Goal: Navigation & Orientation: Understand site structure

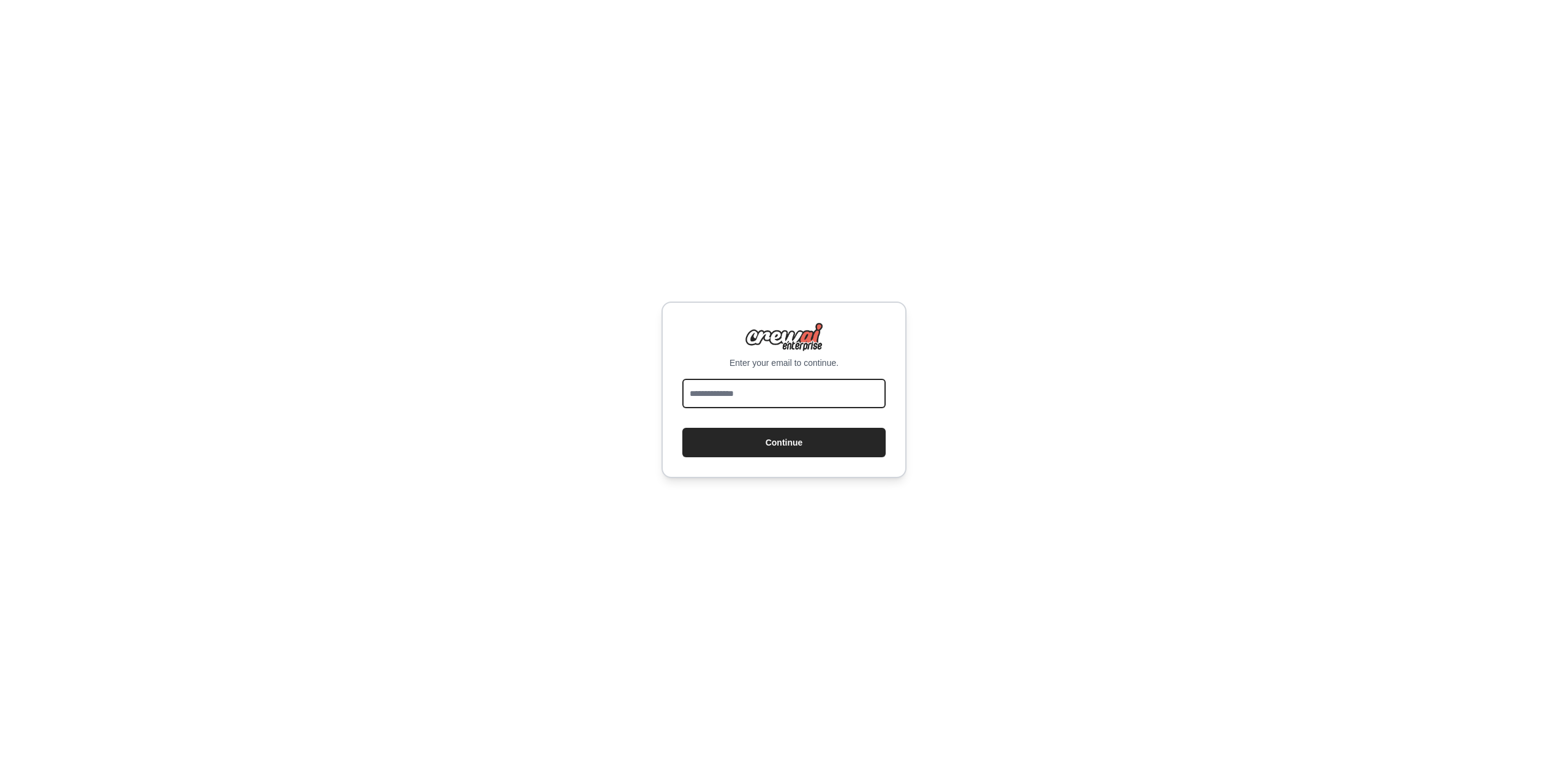
click at [776, 384] on input "email" at bounding box center [784, 393] width 203 height 30
type input "**********"
click at [795, 441] on button "Continue" at bounding box center [784, 442] width 203 height 30
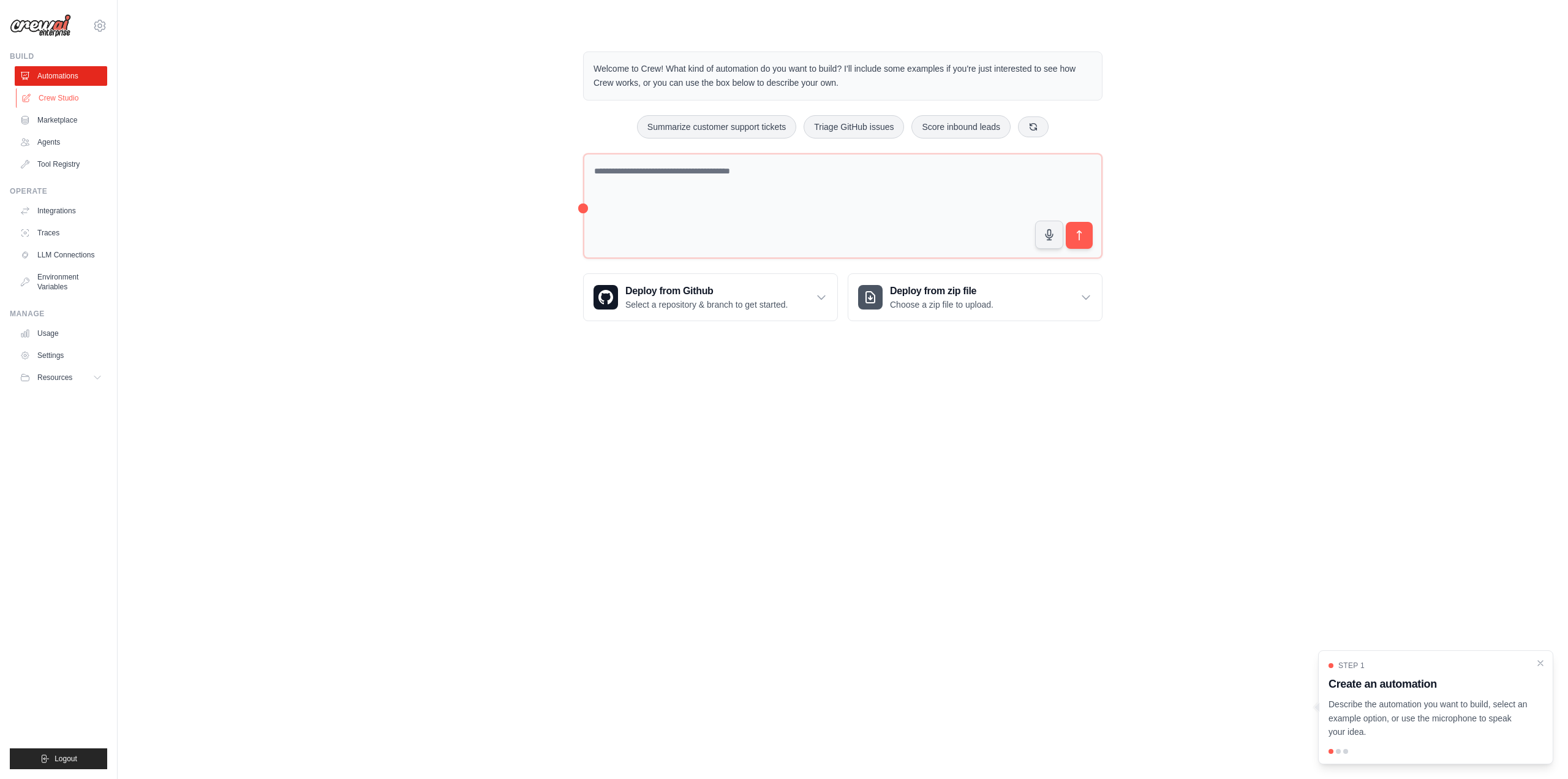
click at [92, 102] on link "Crew Studio" at bounding box center [62, 98] width 92 height 20
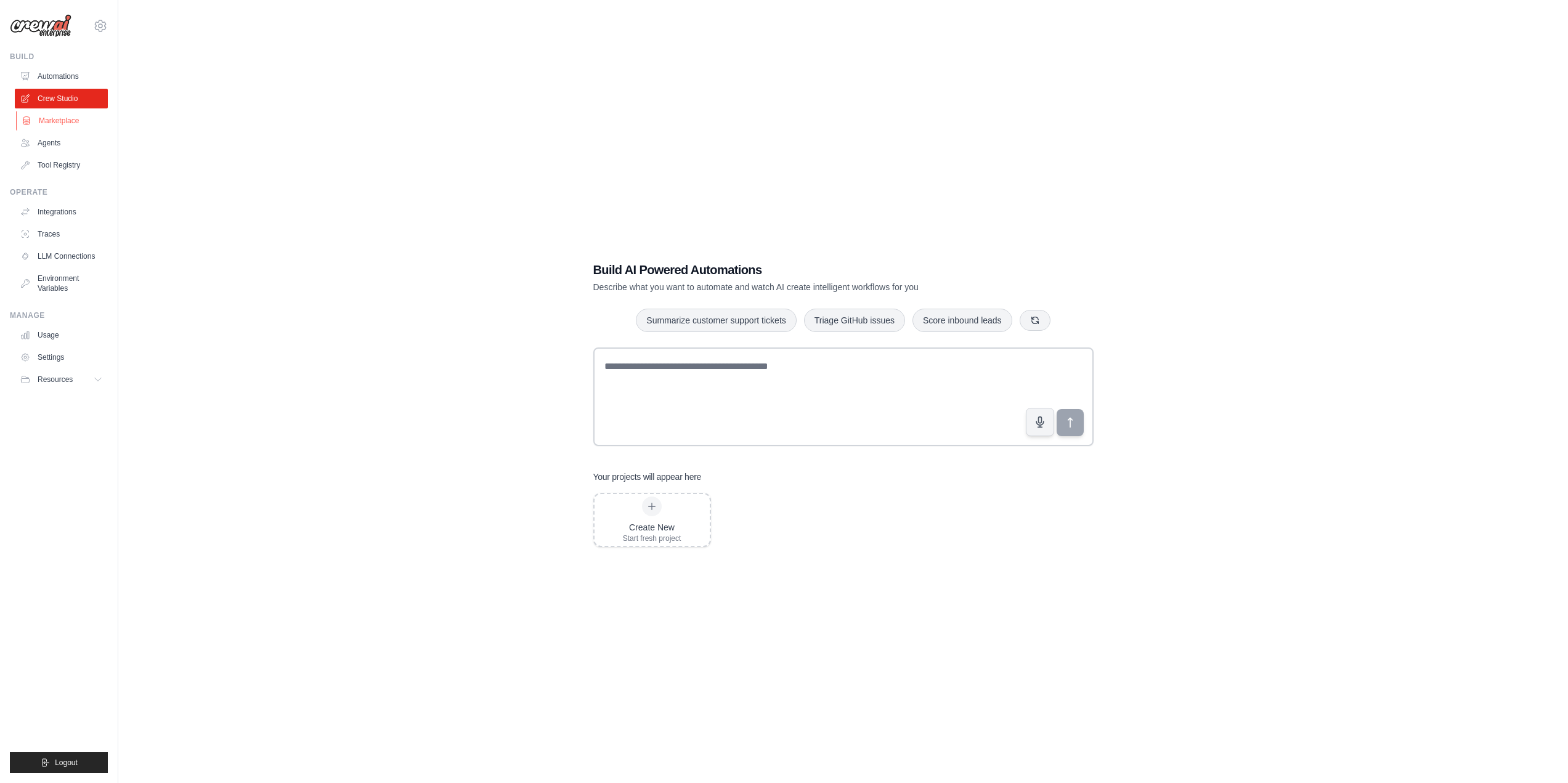
click at [79, 121] on link "Marketplace" at bounding box center [63, 120] width 93 height 20
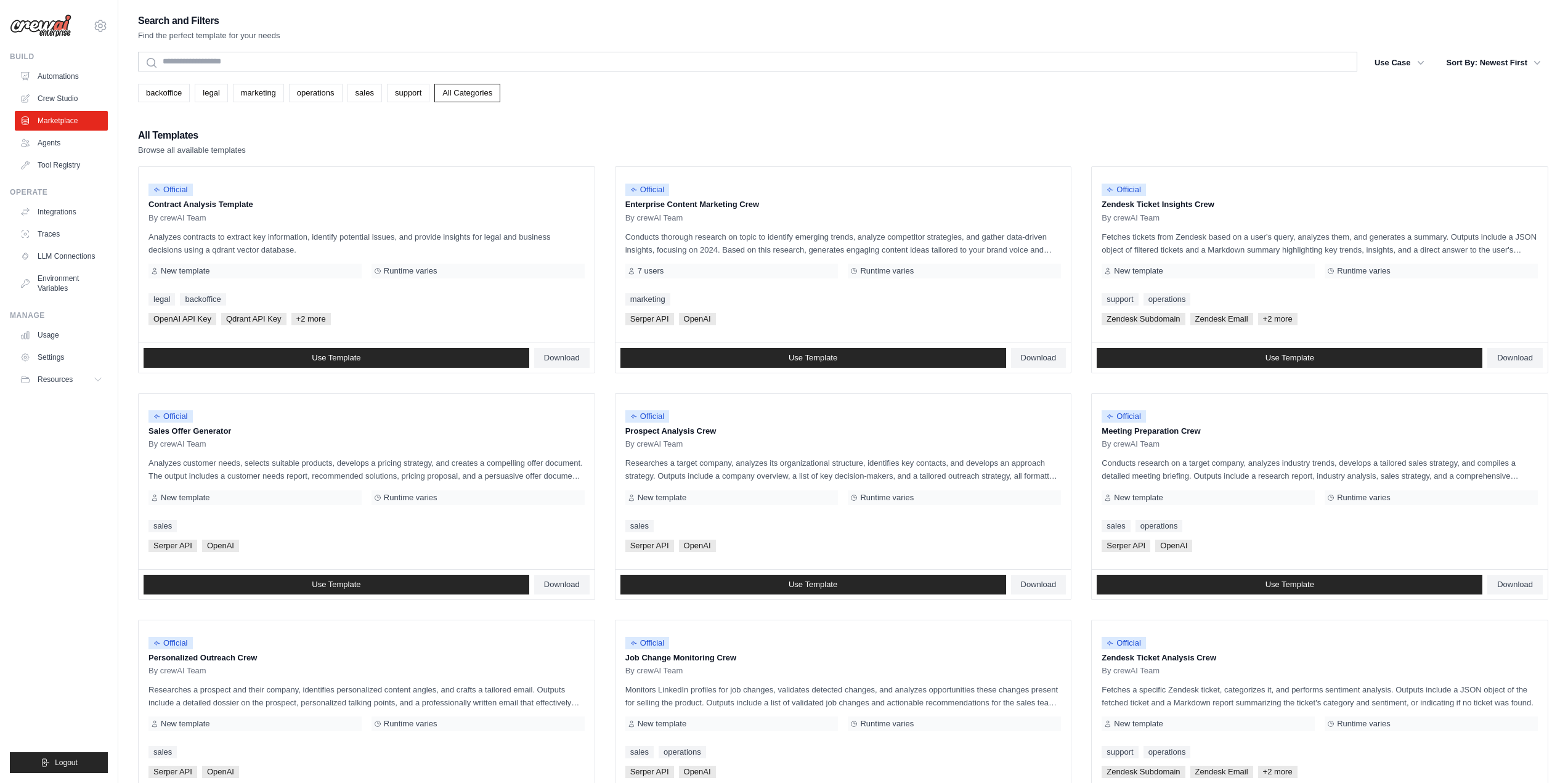
click at [313, 103] on div "Search and Filters Find the perfect template for your needs Search Use Case bac…" at bounding box center [843, 563] width 1410 height 1102
click at [309, 97] on link "operations" at bounding box center [315, 93] width 54 height 18
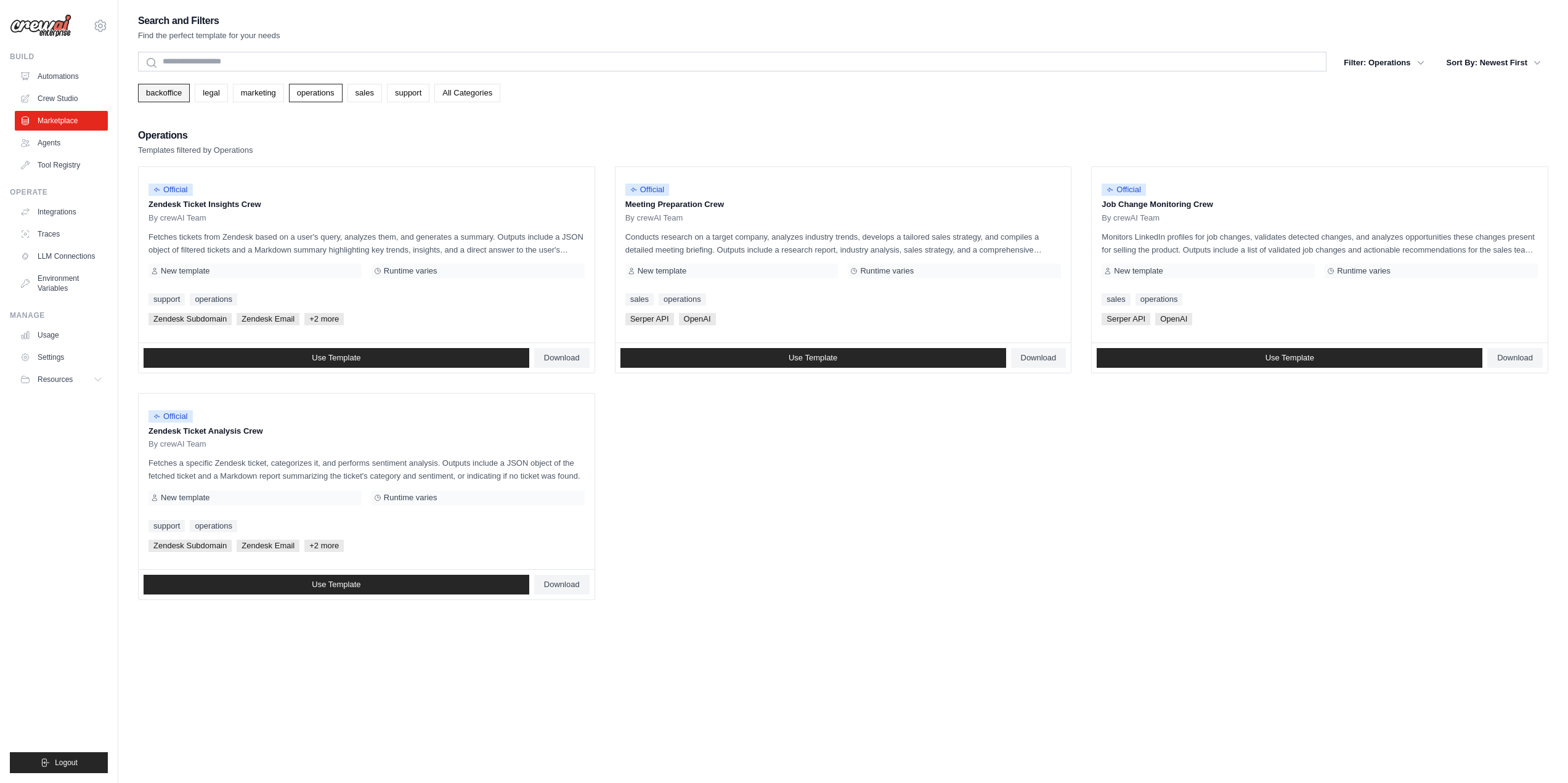
click at [176, 99] on link "backoffice" at bounding box center [164, 93] width 52 height 18
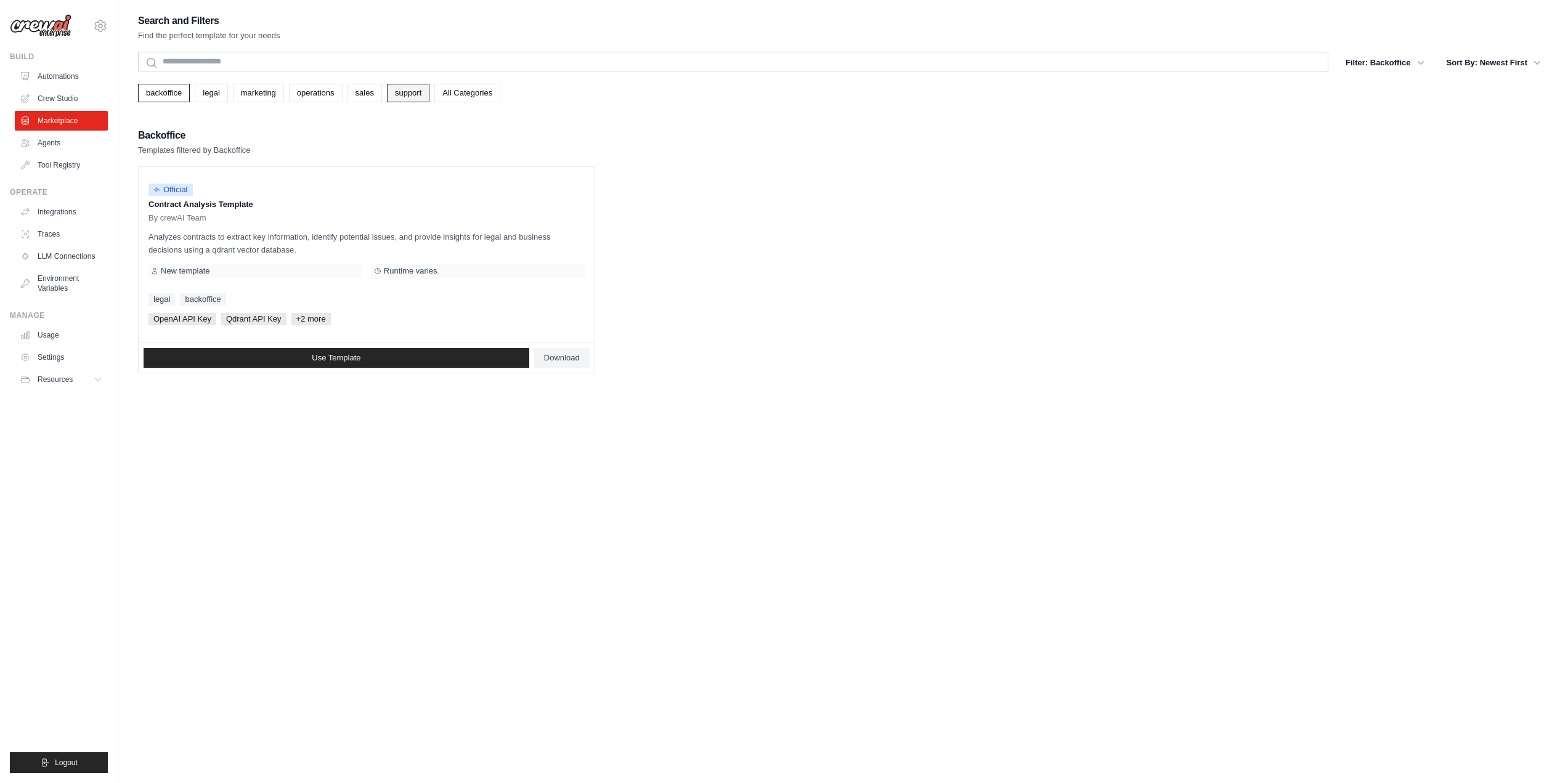
click at [403, 89] on link "support" at bounding box center [408, 93] width 42 height 18
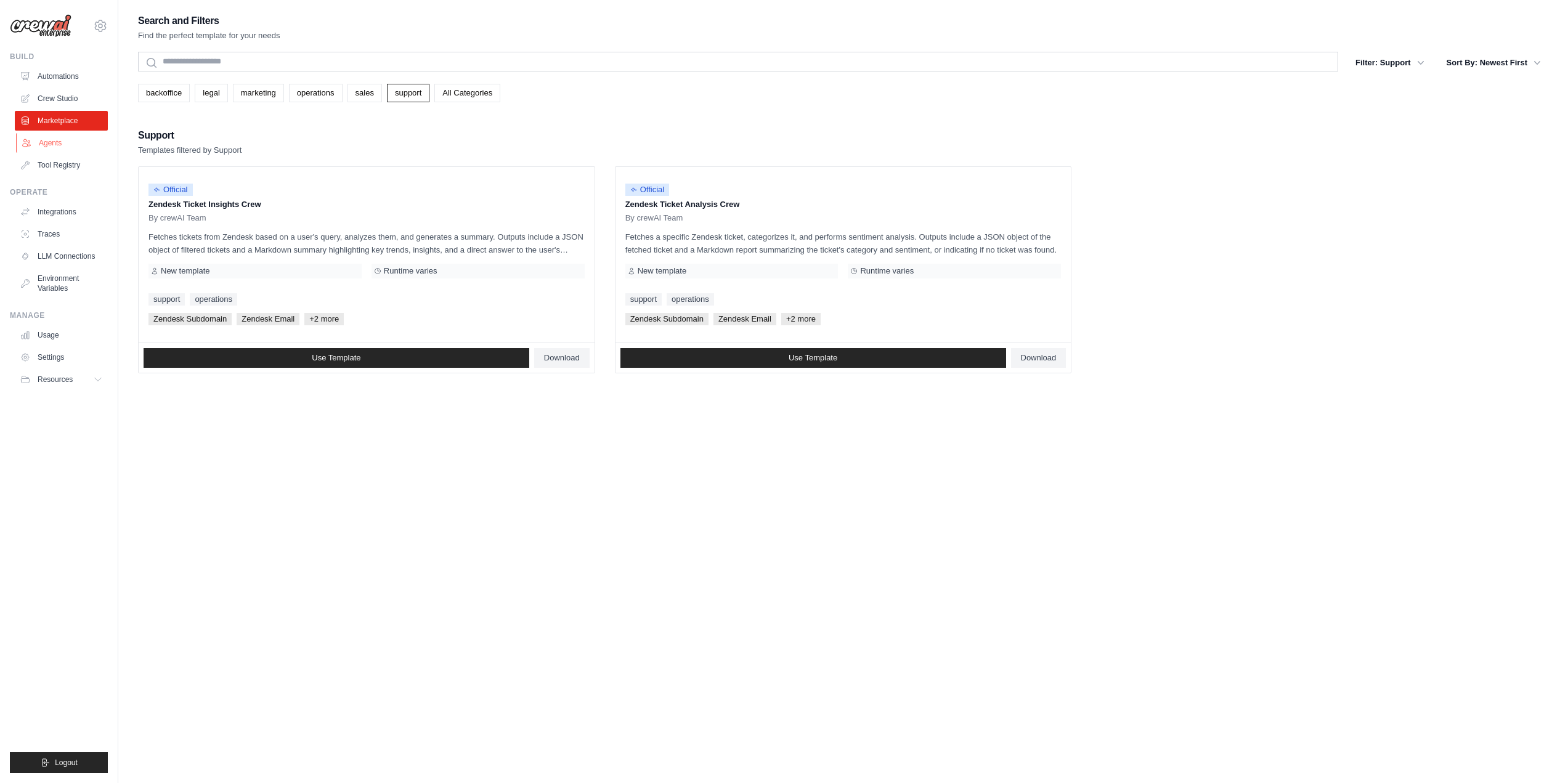
click at [50, 147] on link "Agents" at bounding box center [63, 143] width 93 height 20
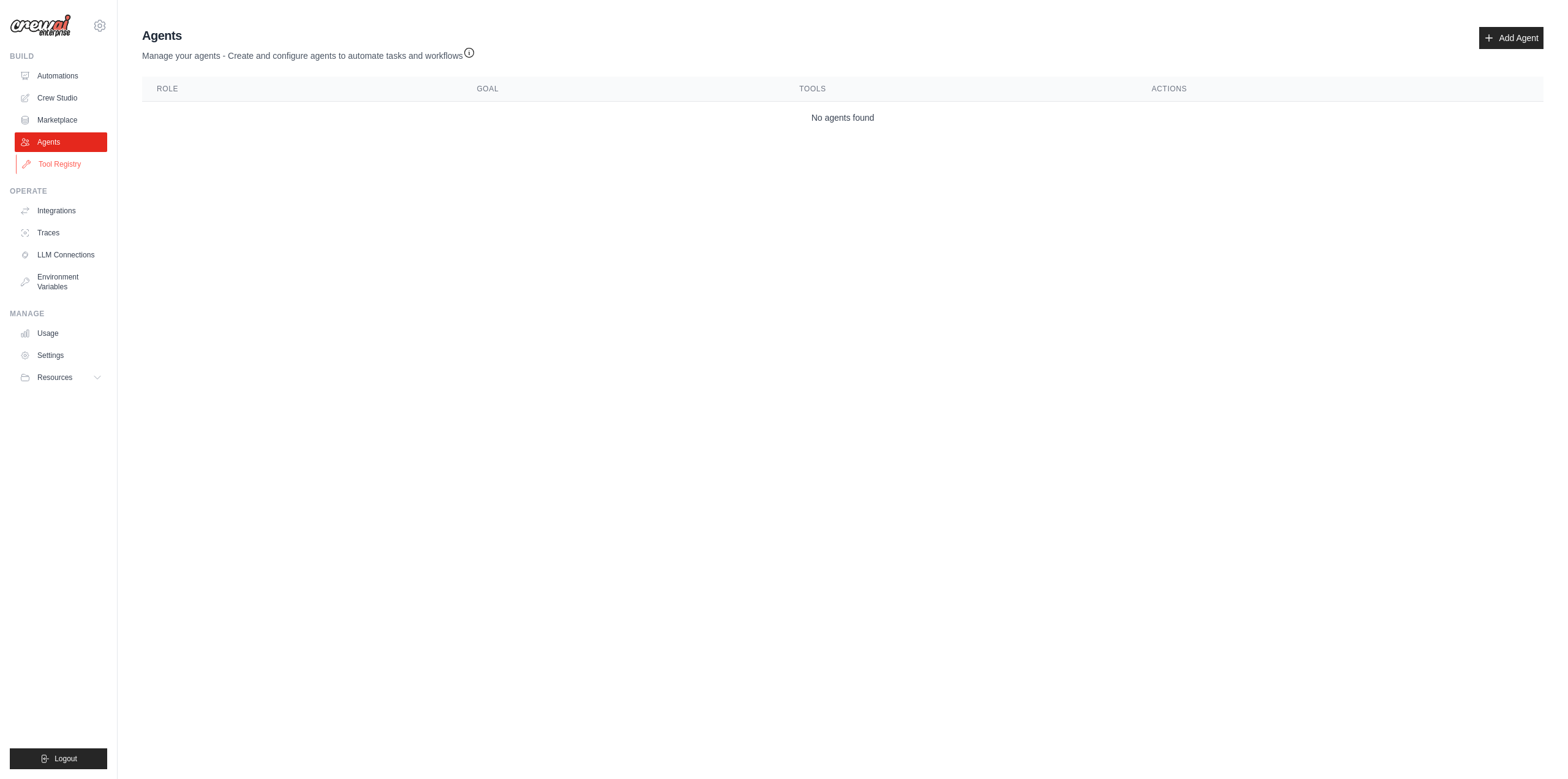
click at [41, 168] on link "Tool Registry" at bounding box center [62, 164] width 92 height 20
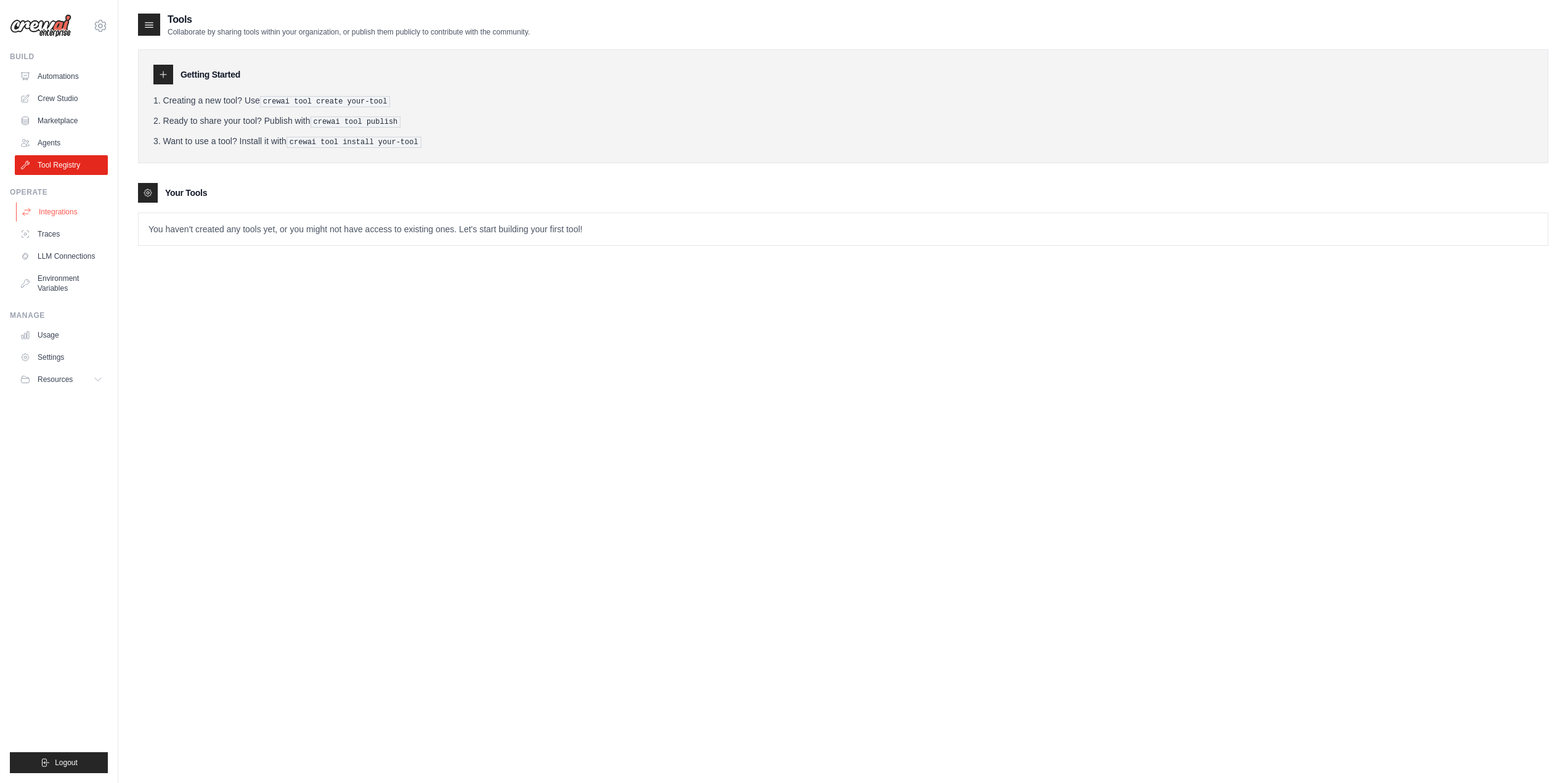
click at [55, 213] on link "Integrations" at bounding box center [63, 212] width 93 height 20
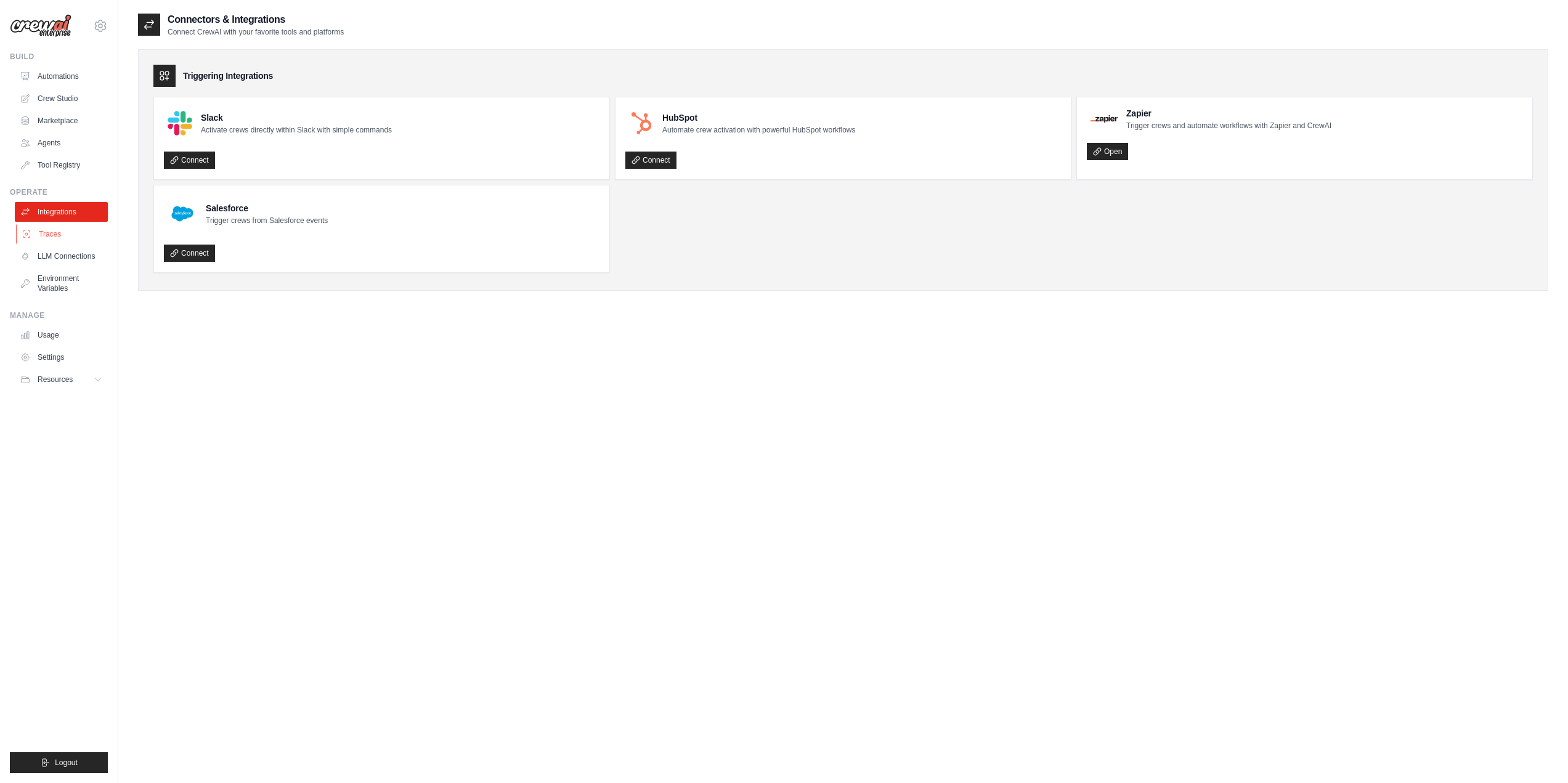
click at [59, 238] on link "Traces" at bounding box center [63, 234] width 93 height 20
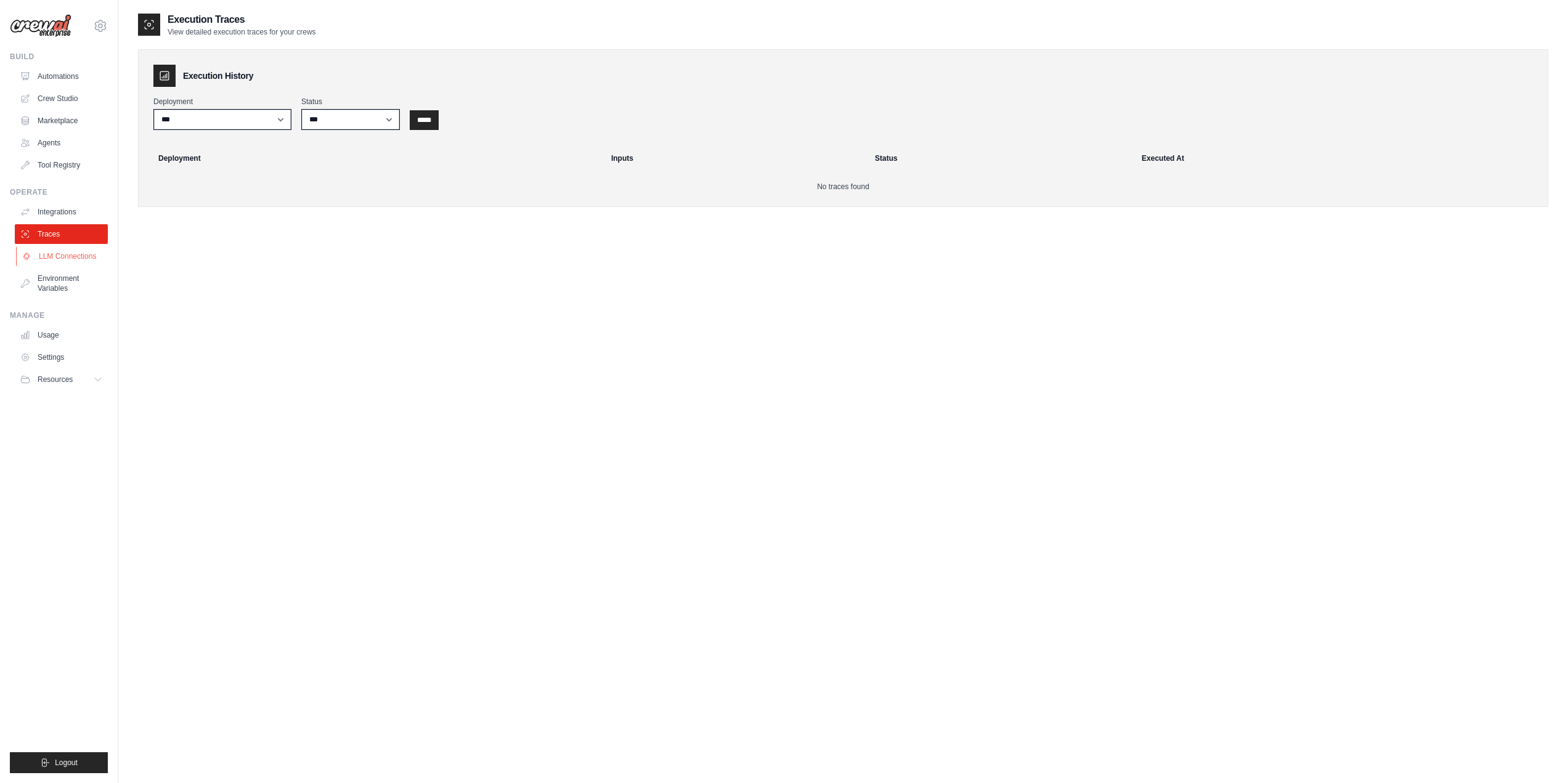
click at [60, 261] on link "LLM Connections" at bounding box center [63, 256] width 93 height 20
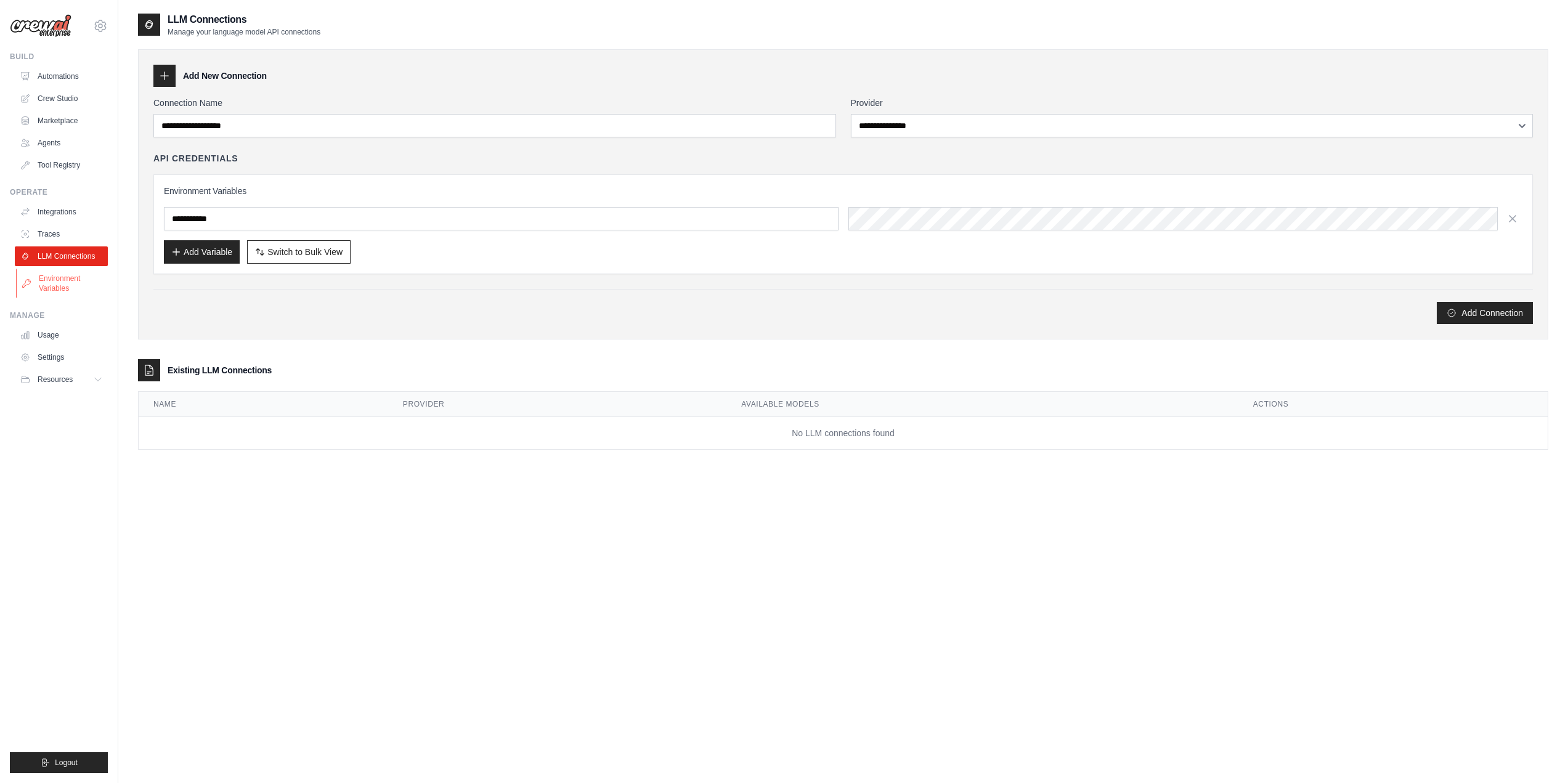
click at [58, 295] on link "Environment Variables" at bounding box center [63, 283] width 93 height 30
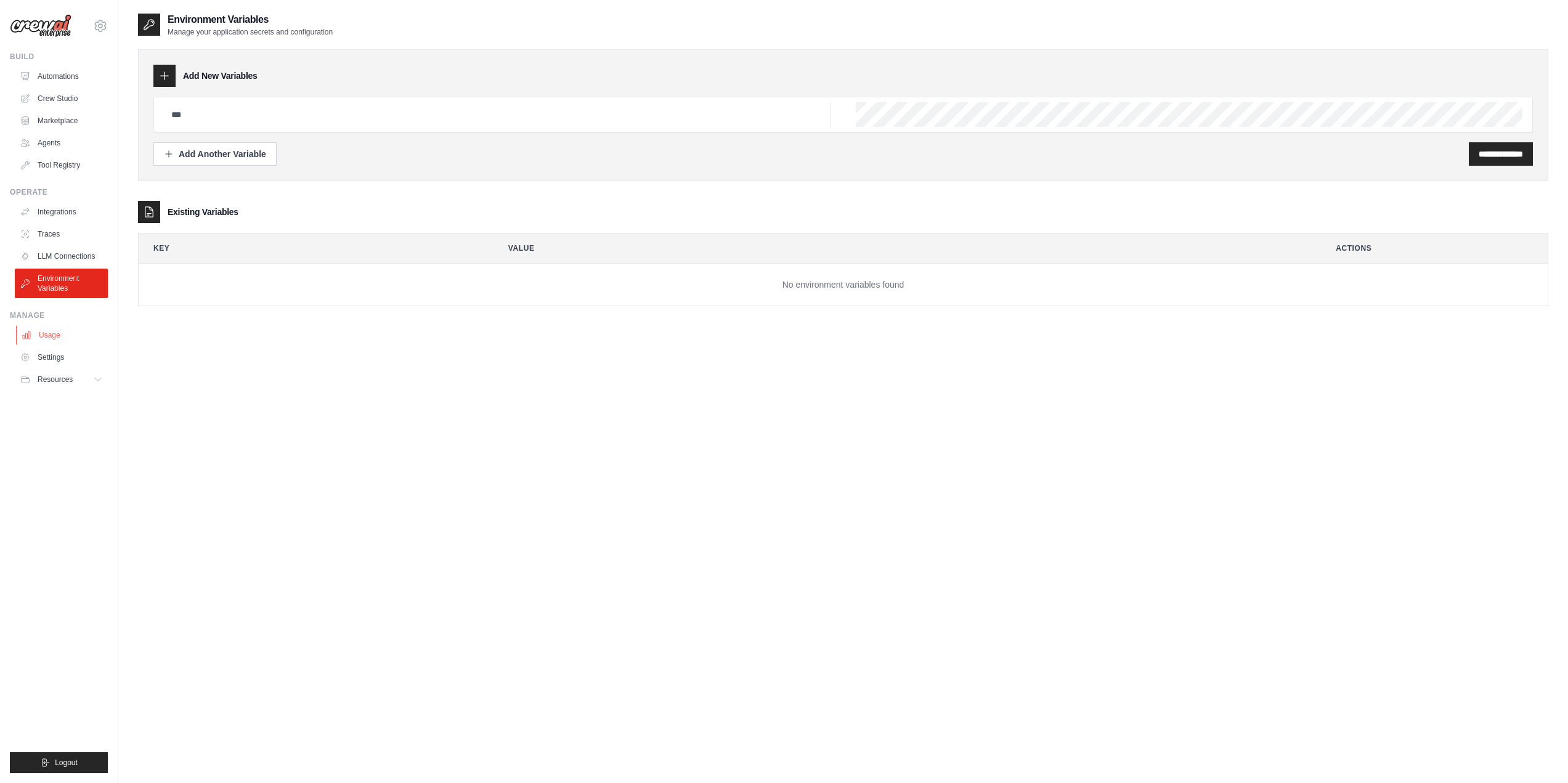
click at [55, 331] on link "Usage" at bounding box center [63, 335] width 93 height 20
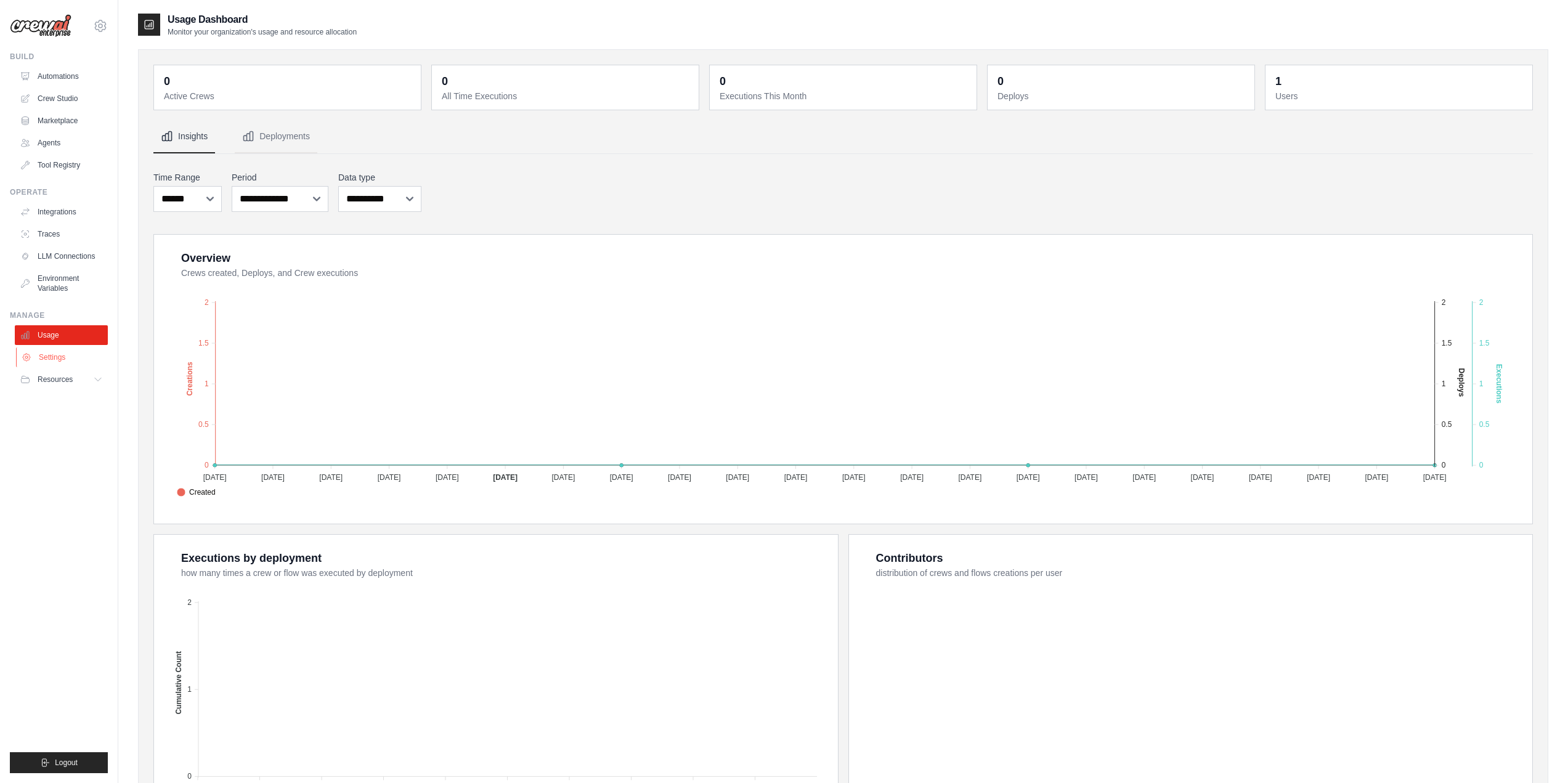
click at [56, 355] on link "Settings" at bounding box center [63, 357] width 93 height 20
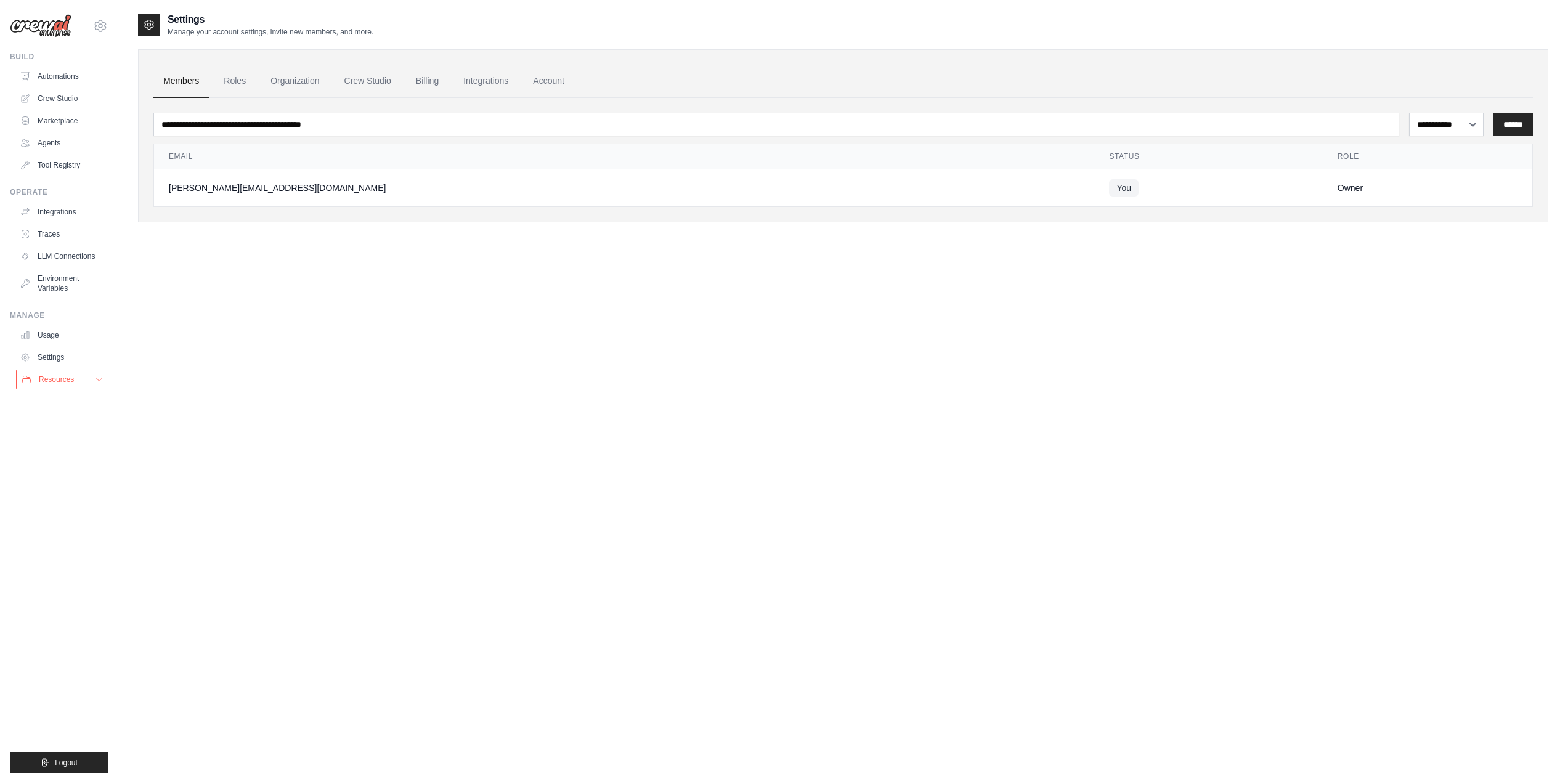
click at [53, 382] on span "Resources" at bounding box center [56, 379] width 35 height 10
